Goal: Check status: Check status

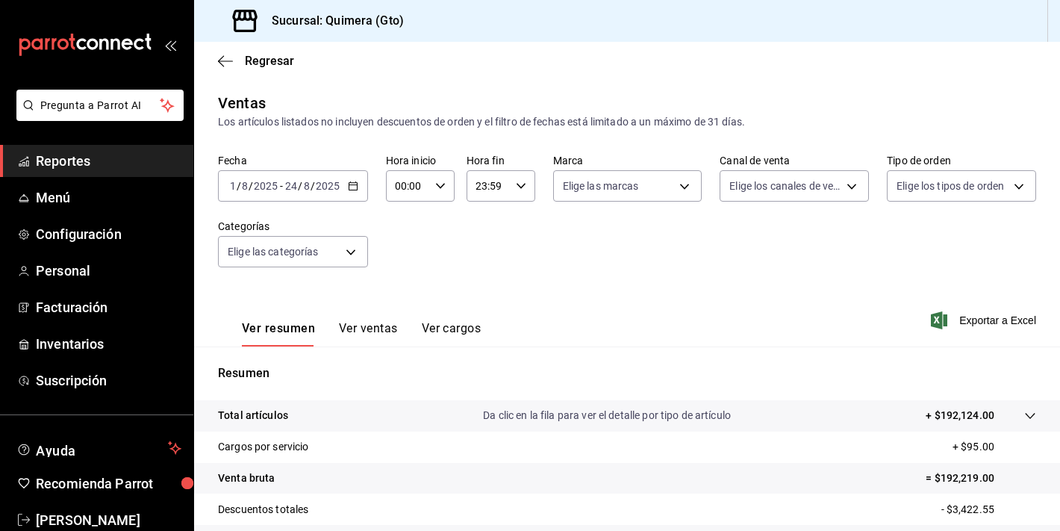
scroll to position [157, 0]
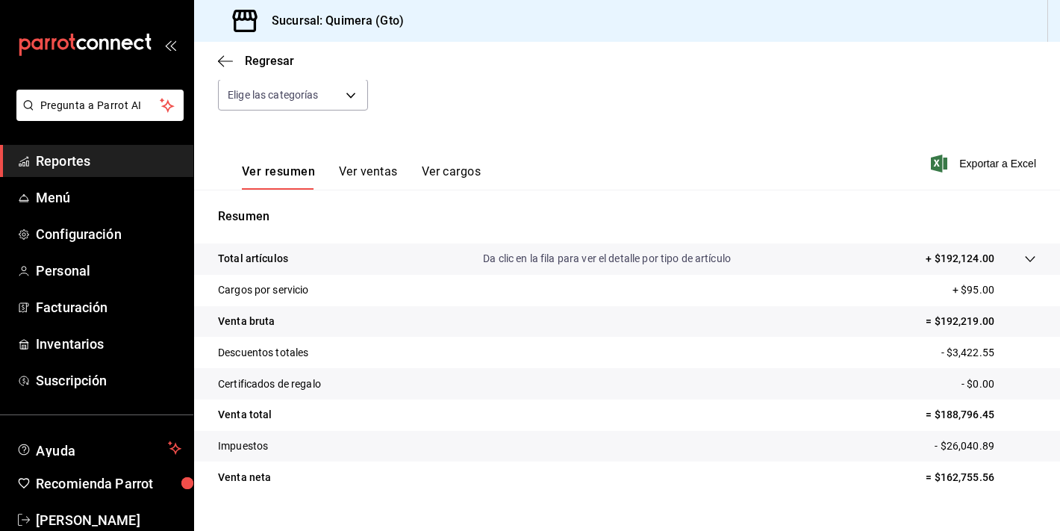
click at [90, 16] on div "mailbox folders" at bounding box center [96, 45] width 193 height 90
click at [90, 31] on div "mailbox folders" at bounding box center [96, 45] width 193 height 90
click at [97, 45] on icon "mailbox folders" at bounding box center [92, 43] width 11 height 11
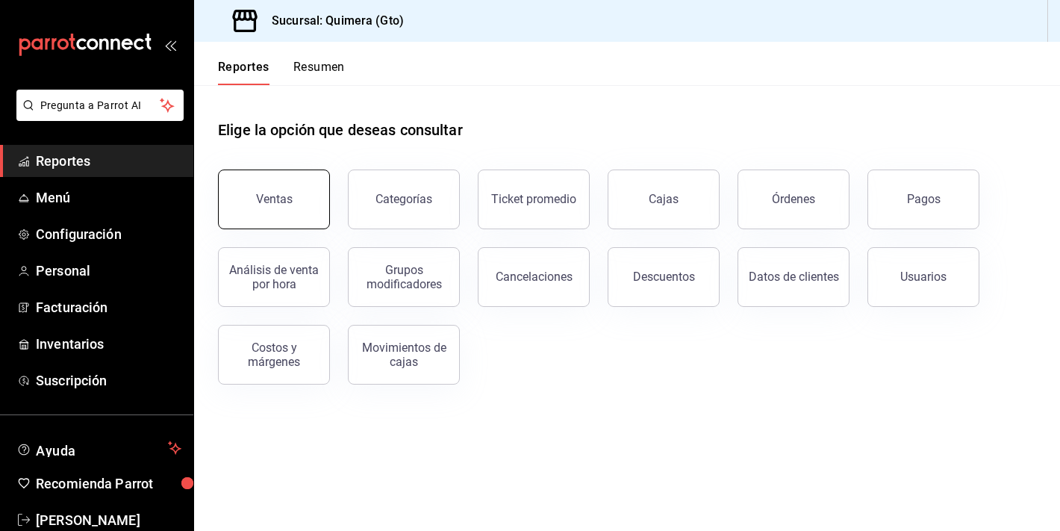
click at [275, 217] on button "Ventas" at bounding box center [274, 199] width 112 height 60
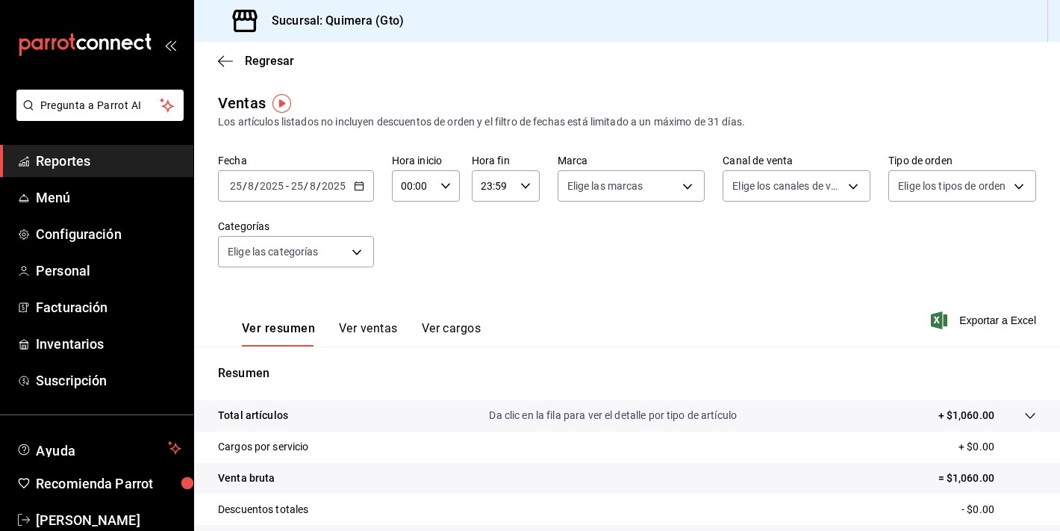
click at [356, 322] on button "Ver ventas" at bounding box center [368, 333] width 59 height 25
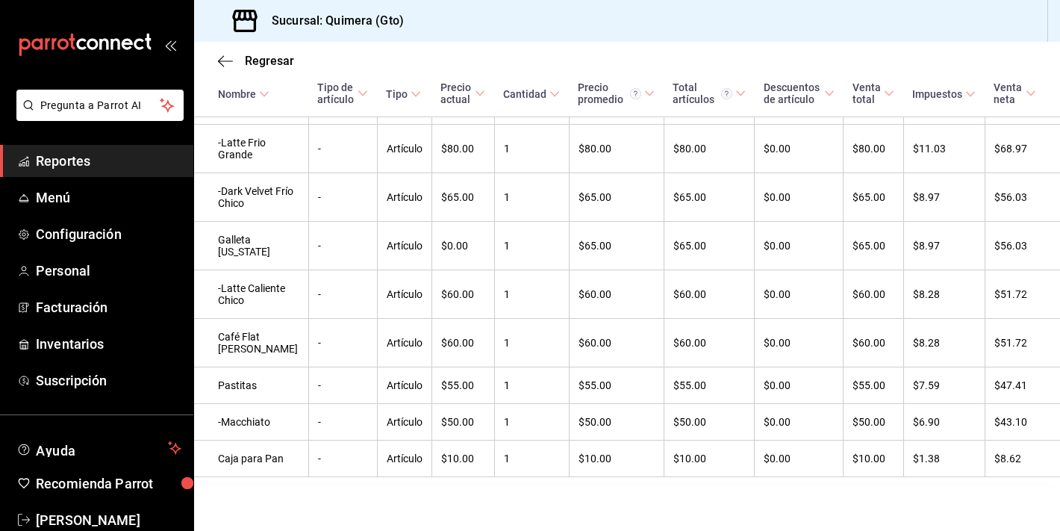
scroll to position [586, 0]
